Goal: Task Accomplishment & Management: Complete application form

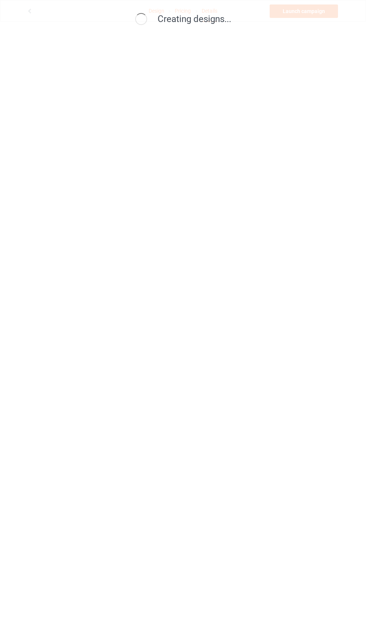
click at [177, 194] on div "Creating designs..." at bounding box center [183, 321] width 366 height 642
click at [204, 137] on div "Creating products..." at bounding box center [183, 321] width 366 height 642
